Goal: Task Accomplishment & Management: Use online tool/utility

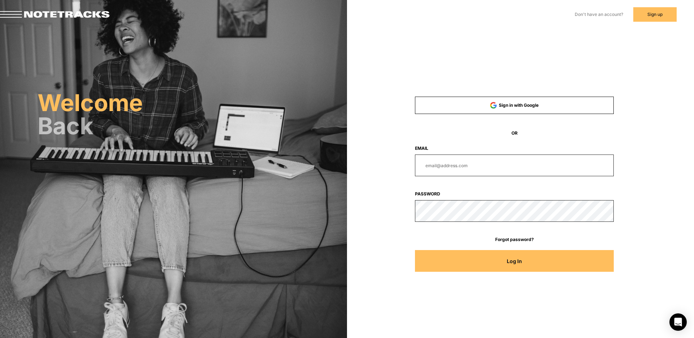
type input "[PERSON_NAME][EMAIL_ADDRESS][DOMAIN_NAME]"
drag, startPoint x: 501, startPoint y: 167, endPoint x: 497, endPoint y: 166, distance: 4.4
click at [500, 167] on input "[PERSON_NAME][EMAIL_ADDRESS][DOMAIN_NAME]" at bounding box center [514, 165] width 199 height 22
drag, startPoint x: 500, startPoint y: 165, endPoint x: 414, endPoint y: 166, distance: 86.0
click at [418, 166] on input "email" at bounding box center [514, 165] width 199 height 22
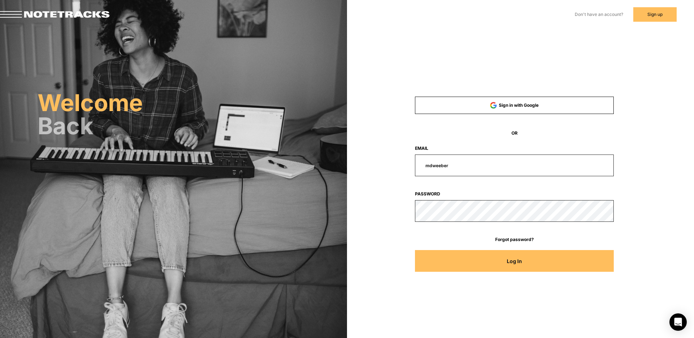
type input "[EMAIL_ADDRESS][DOMAIN_NAME]"
click at [415, 250] on button "Log In" at bounding box center [514, 261] width 199 height 22
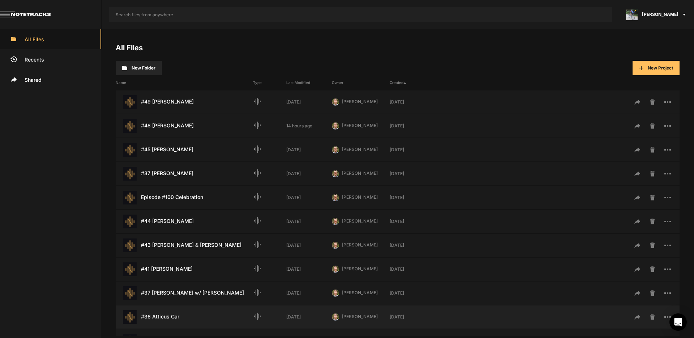
click at [174, 319] on div "#36 Atticus Car Last Modified: [DATE]" at bounding box center [184, 317] width 137 height 14
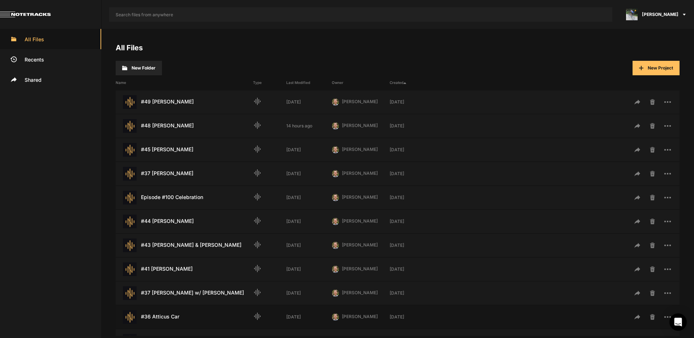
click at [174, 319] on div "#36 Atticus Car Last Modified: [DATE]" at bounding box center [184, 317] width 137 height 14
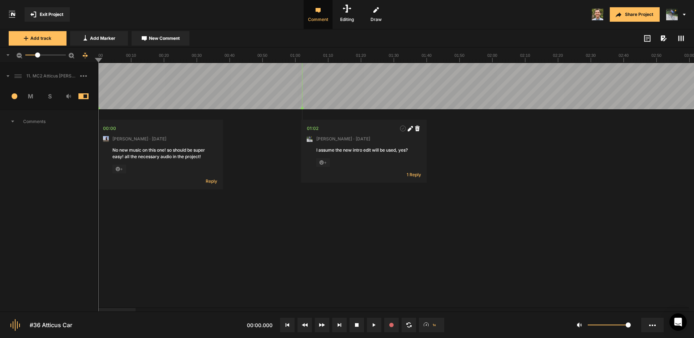
click at [14, 121] on span "Comments" at bounding box center [49, 121] width 98 height 23
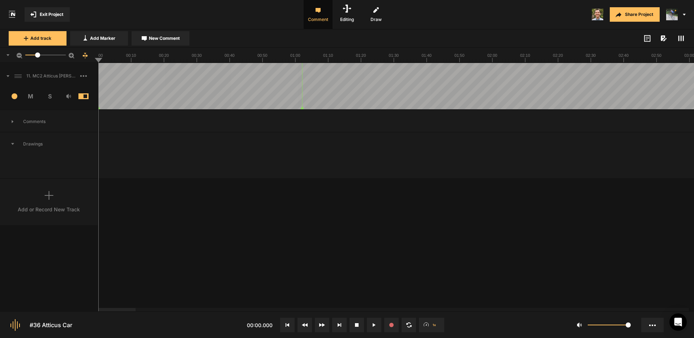
click at [8, 75] on icon at bounding box center [8, 76] width 3 height 2
click at [9, 74] on icon at bounding box center [8, 76] width 2 height 4
click at [682, 41] on icon at bounding box center [681, 38] width 6 height 6
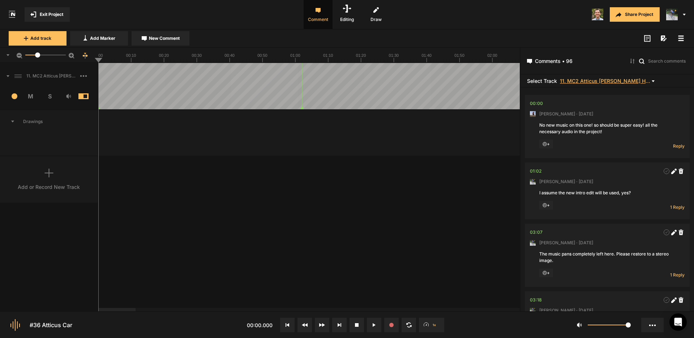
click at [641, 81] on span "11. MC2 Atticus [PERSON_NAME] Hard Lock Copy 01" at bounding box center [605, 80] width 90 height 5
click at [640, 81] on div at bounding box center [347, 169] width 694 height 338
click at [13, 121] on icon at bounding box center [12, 121] width 3 height 2
click at [8, 75] on icon at bounding box center [8, 76] width 3 height 2
click at [8, 75] on icon at bounding box center [8, 76] width 2 height 4
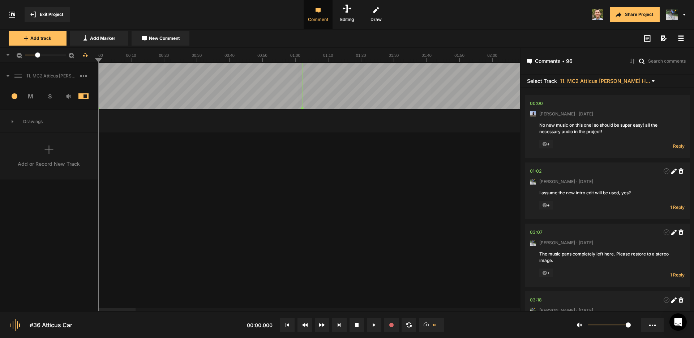
click at [55, 15] on span "Exit Project" at bounding box center [51, 14] width 23 height 7
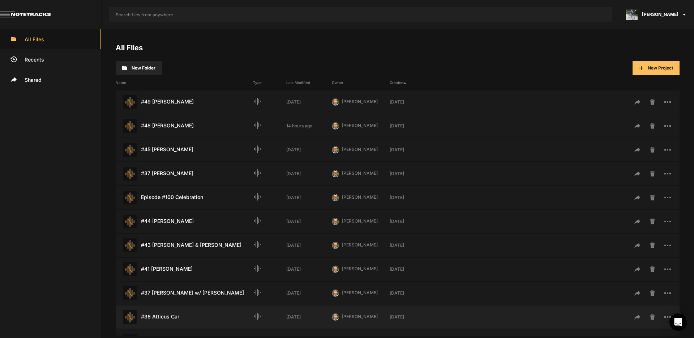
click at [167, 319] on div "#36 Atticus Car Last Modified: [DATE]" at bounding box center [184, 317] width 137 height 14
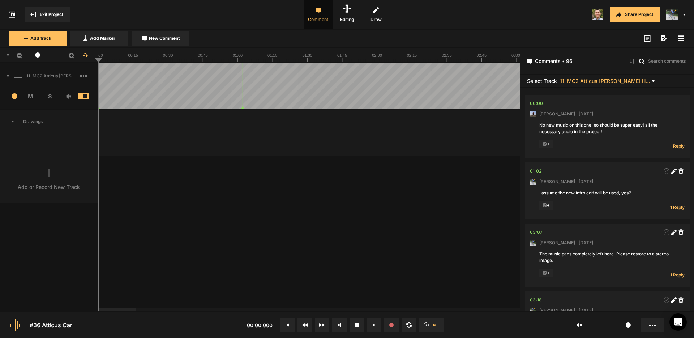
click at [8, 77] on span at bounding box center [4, 76] width 9 height 12
click at [8, 77] on icon at bounding box center [8, 76] width 2 height 4
click at [42, 12] on span "Exit Project" at bounding box center [51, 14] width 23 height 7
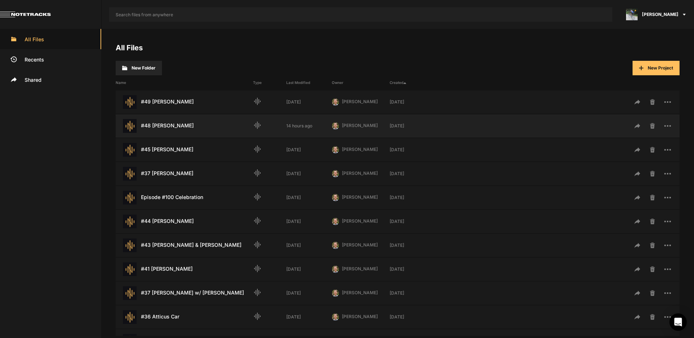
click at [167, 127] on div "#48 [PERSON_NAME] Last Modified: 14 hours ago" at bounding box center [184, 126] width 137 height 14
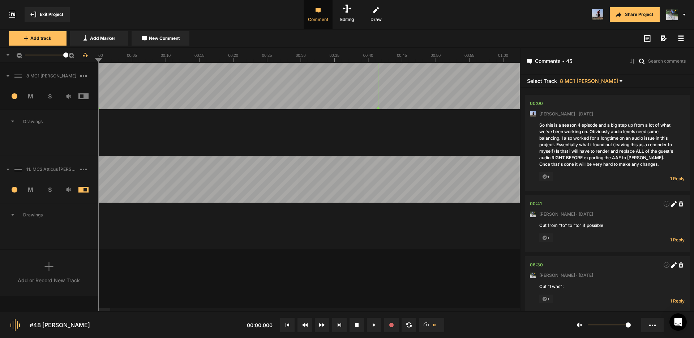
click at [606, 80] on header "Select Track 8 MC1 [PERSON_NAME]" at bounding box center [608, 80] width 174 height 13
click at [620, 80] on mat-icon at bounding box center [621, 80] width 3 height 5
click at [637, 100] on span "11. MC2 Atticus [PERSON_NAME] Hard Lock Copy 01_1" at bounding box center [648, 99] width 78 height 7
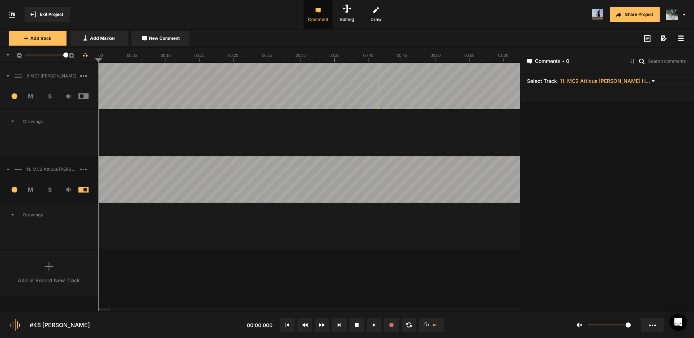
click at [679, 39] on icon at bounding box center [681, 38] width 6 height 6
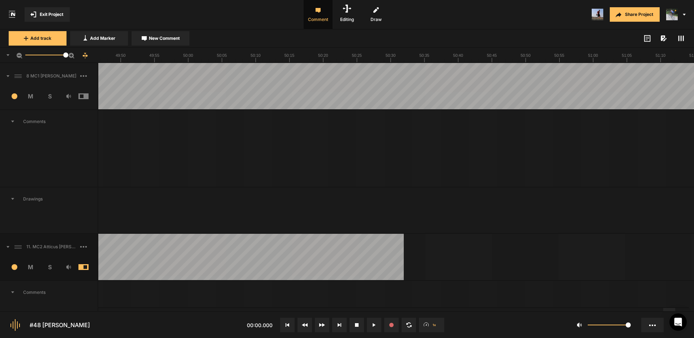
click at [675, 308] on div at bounding box center [669, 309] width 12 height 3
drag, startPoint x: 670, startPoint y: 311, endPoint x: 227, endPoint y: 299, distance: 442.7
click at [132, 295] on nt-project-view "Exit Project Comment Editing Draw Share Project Add track Add Marker New Commen…" at bounding box center [347, 169] width 694 height 338
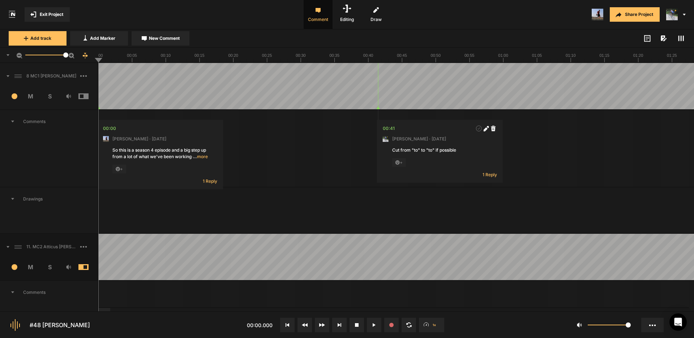
click at [98, 308] on div at bounding box center [104, 309] width 12 height 3
click at [52, 12] on span "Exit Project" at bounding box center [51, 14] width 23 height 7
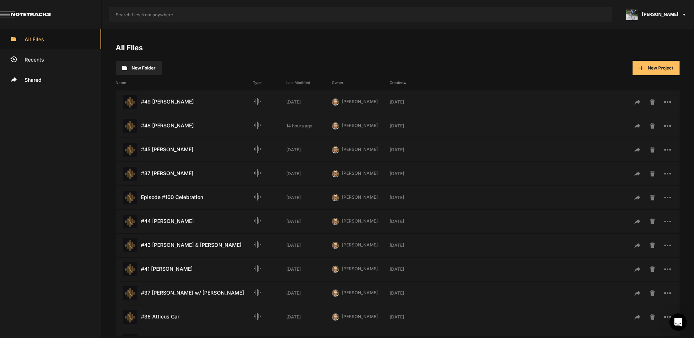
click at [685, 13] on div "[PERSON_NAME]" at bounding box center [657, 14] width 74 height 29
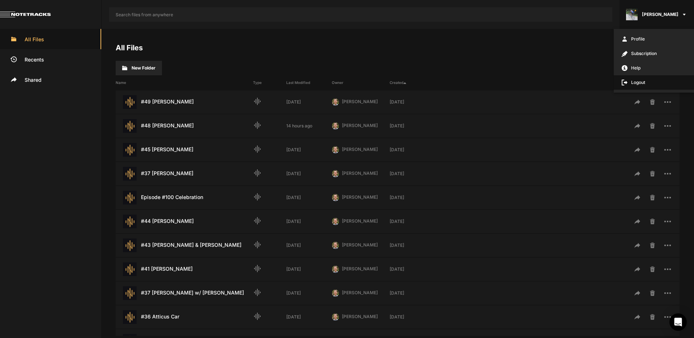
click at [643, 83] on span "Logout" at bounding box center [654, 82] width 80 height 14
